Goal: Information Seeking & Learning: Find specific fact

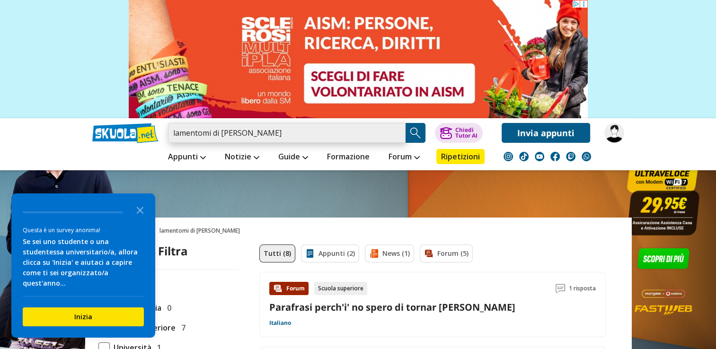
click at [305, 124] on input "lamentomi di [PERSON_NAME]" at bounding box center [286, 133] width 237 height 20
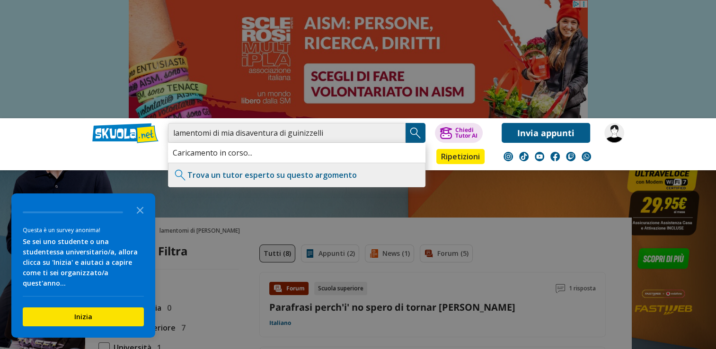
type input "lamentomi di mia disaventura di guinizzelli"
click at [420, 132] on img "Search Button" at bounding box center [415, 133] width 14 height 14
